Goal: Task Accomplishment & Management: Manage account settings

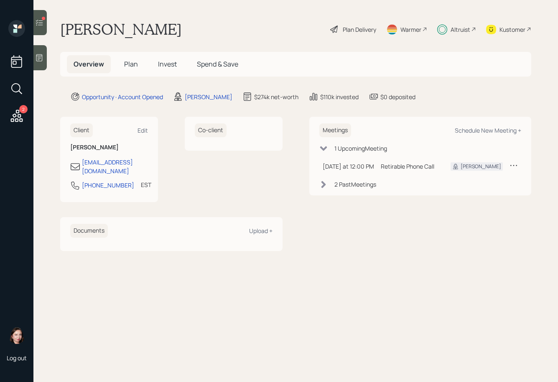
click at [41, 19] on icon at bounding box center [39, 22] width 8 height 8
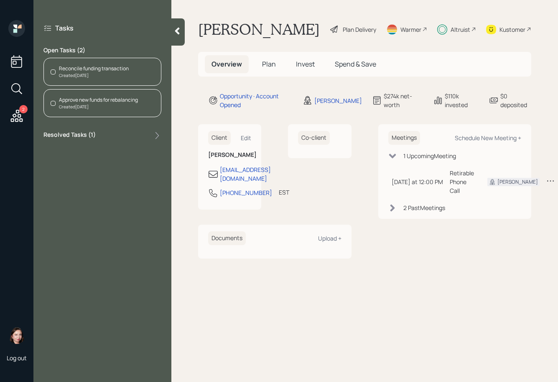
click at [55, 70] on div at bounding box center [53, 71] width 5 height 5
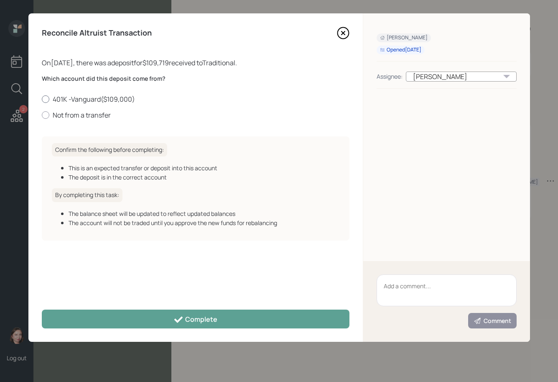
click at [48, 96] on div at bounding box center [46, 99] width 8 height 8
click at [42, 99] on input "401K -Vanguard ( $109,000 )" at bounding box center [41, 99] width 0 height 0
radio input "true"
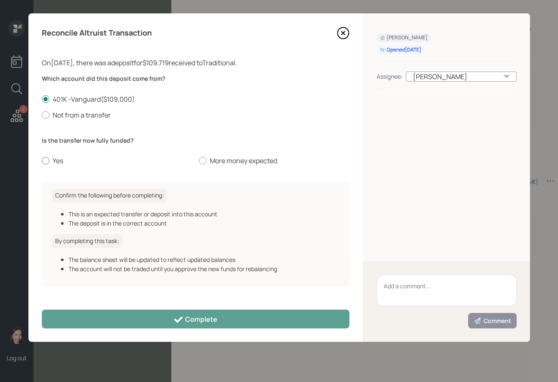
click at [42, 160] on div at bounding box center [46, 161] width 8 height 8
click at [42, 160] on input "Yes" at bounding box center [41, 160] width 0 height 0
radio input "true"
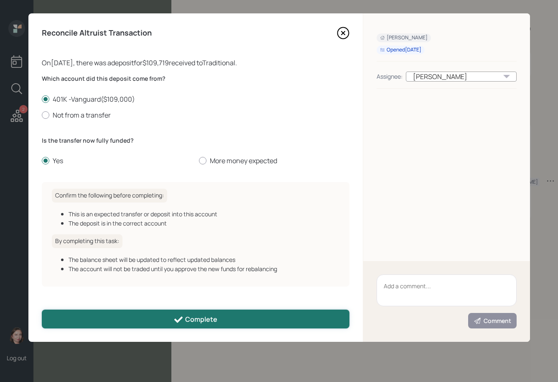
click at [221, 319] on button "Complete" at bounding box center [196, 318] width 308 height 19
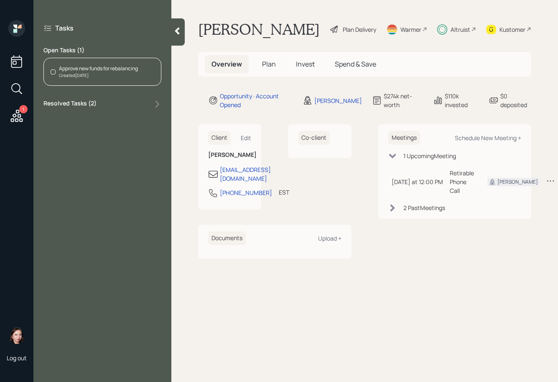
click at [58, 69] on div "Approve new funds for rebalancing Created [DATE]" at bounding box center [102, 72] width 118 height 28
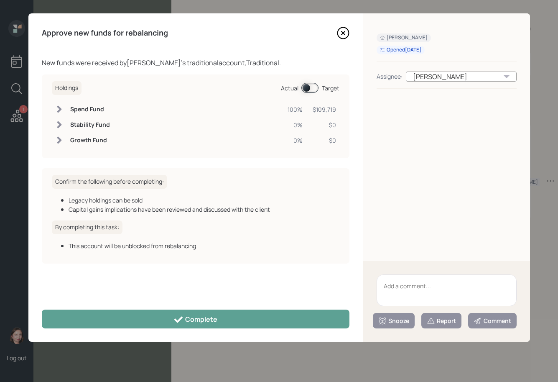
click at [311, 89] on span at bounding box center [309, 88] width 17 height 10
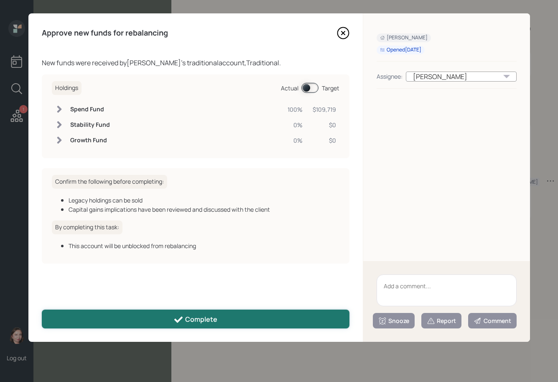
click at [221, 323] on button "Complete" at bounding box center [196, 318] width 308 height 19
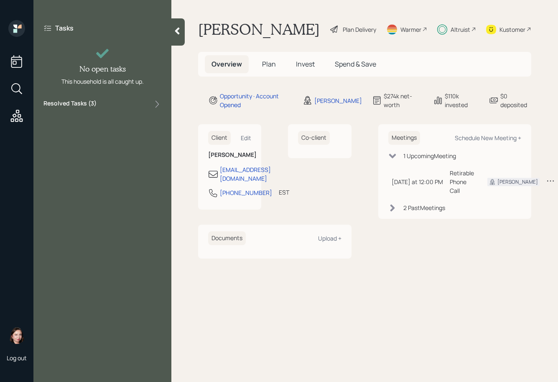
click at [507, 34] on div "Kustomer" at bounding box center [512, 29] width 26 height 9
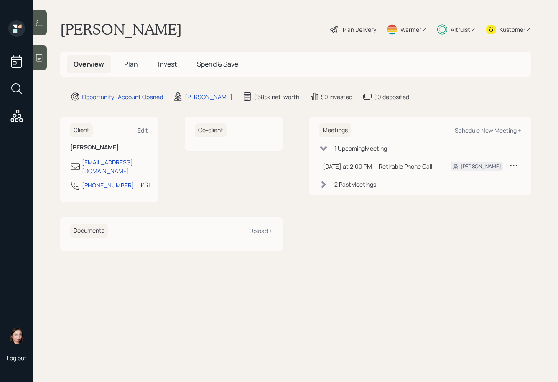
click at [345, 282] on main "[PERSON_NAME] Plan Delivery Warmer Altruist Kustomer Overview Plan Invest Spend…" at bounding box center [295, 191] width 525 height 382
